Goal: Task Accomplishment & Management: Manage account settings

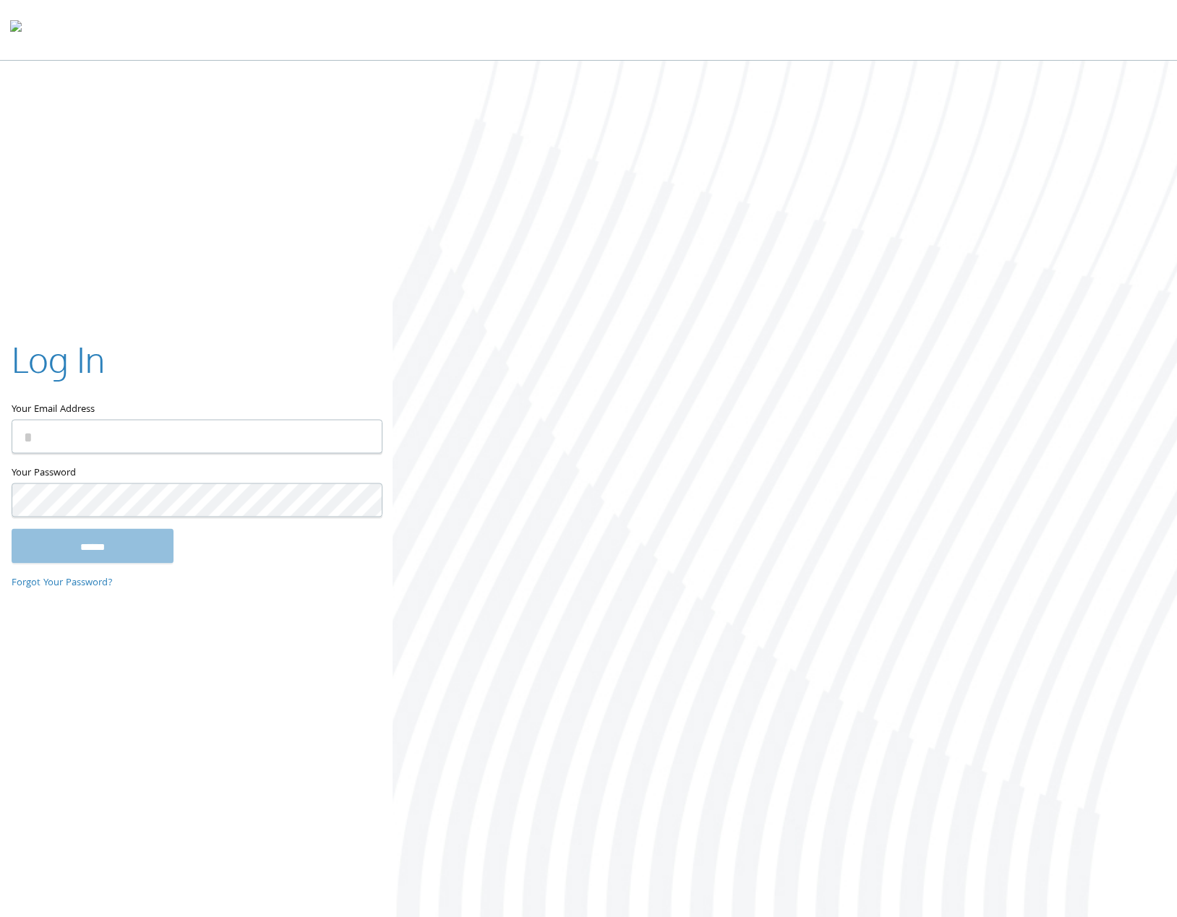
type input "**********"
click at [126, 544] on input "******" at bounding box center [93, 545] width 162 height 35
type input "**********"
click at [106, 554] on input "******" at bounding box center [93, 545] width 162 height 35
